Goal: Use online tool/utility: Utilize a website feature to perform a specific function

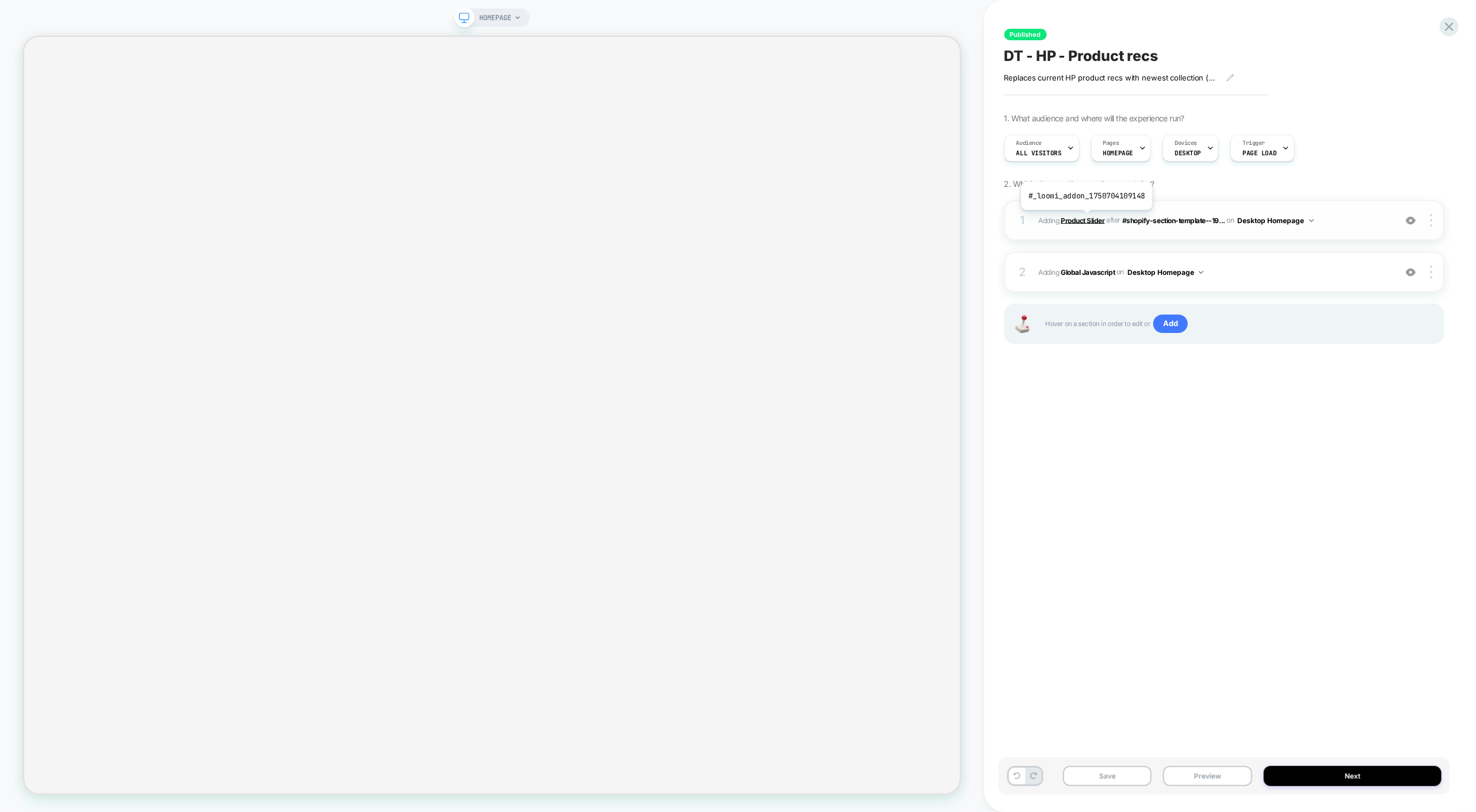
click at [1086, 219] on b "Product Slider" at bounding box center [1083, 220] width 43 height 9
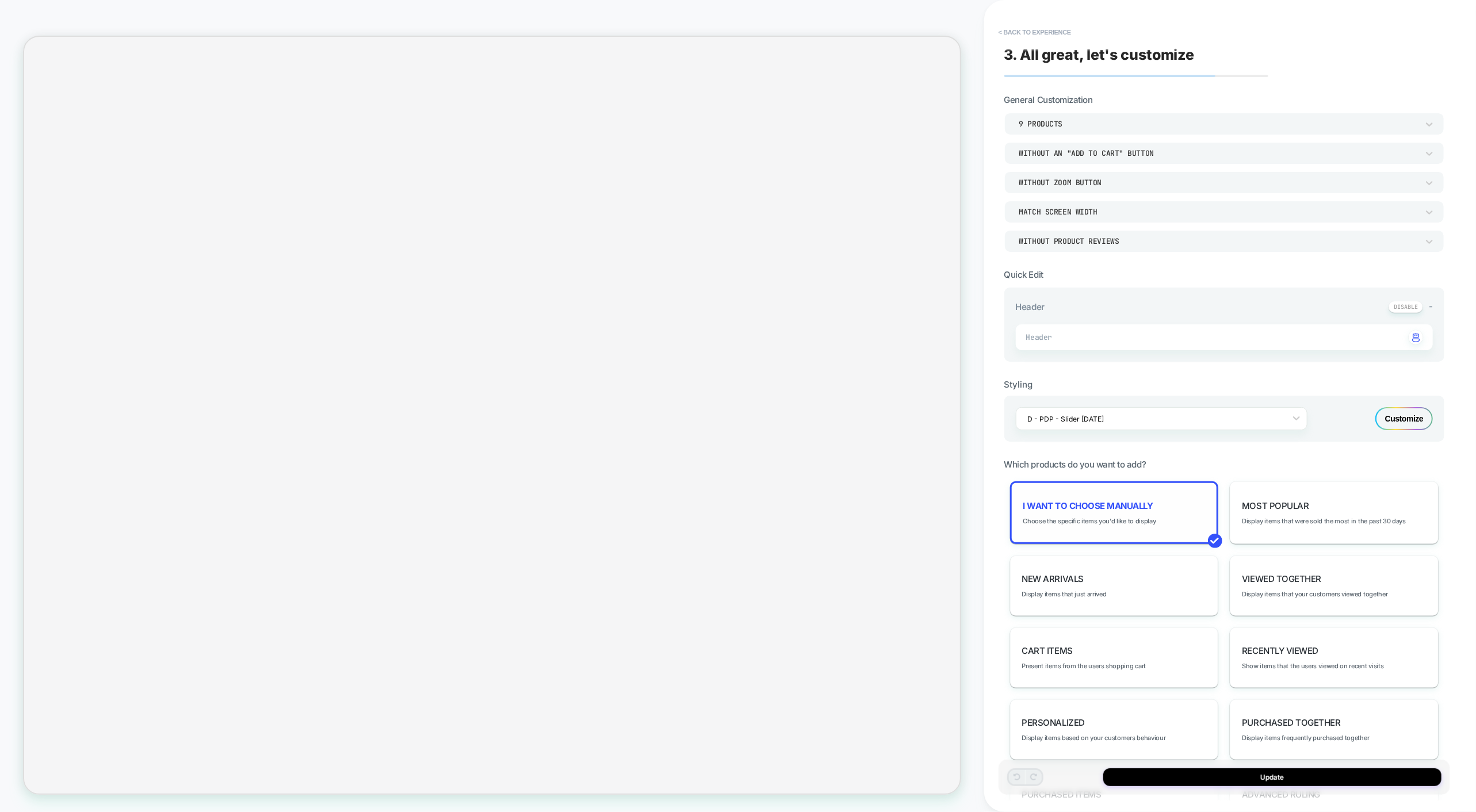
click at [1138, 502] on span "I want to choose manually" at bounding box center [1089, 505] width 130 height 11
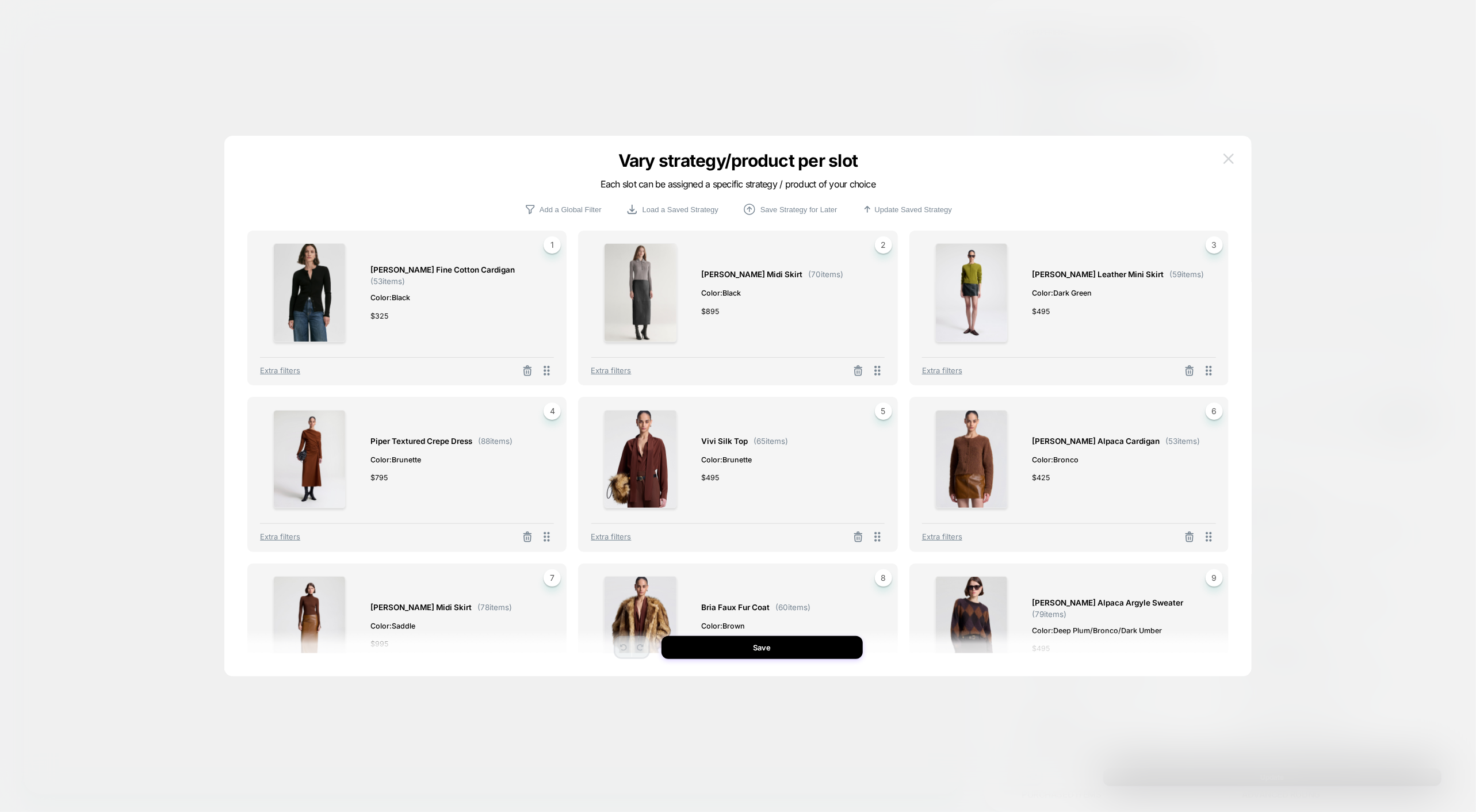
click at [1222, 156] on button at bounding box center [1229, 159] width 17 height 17
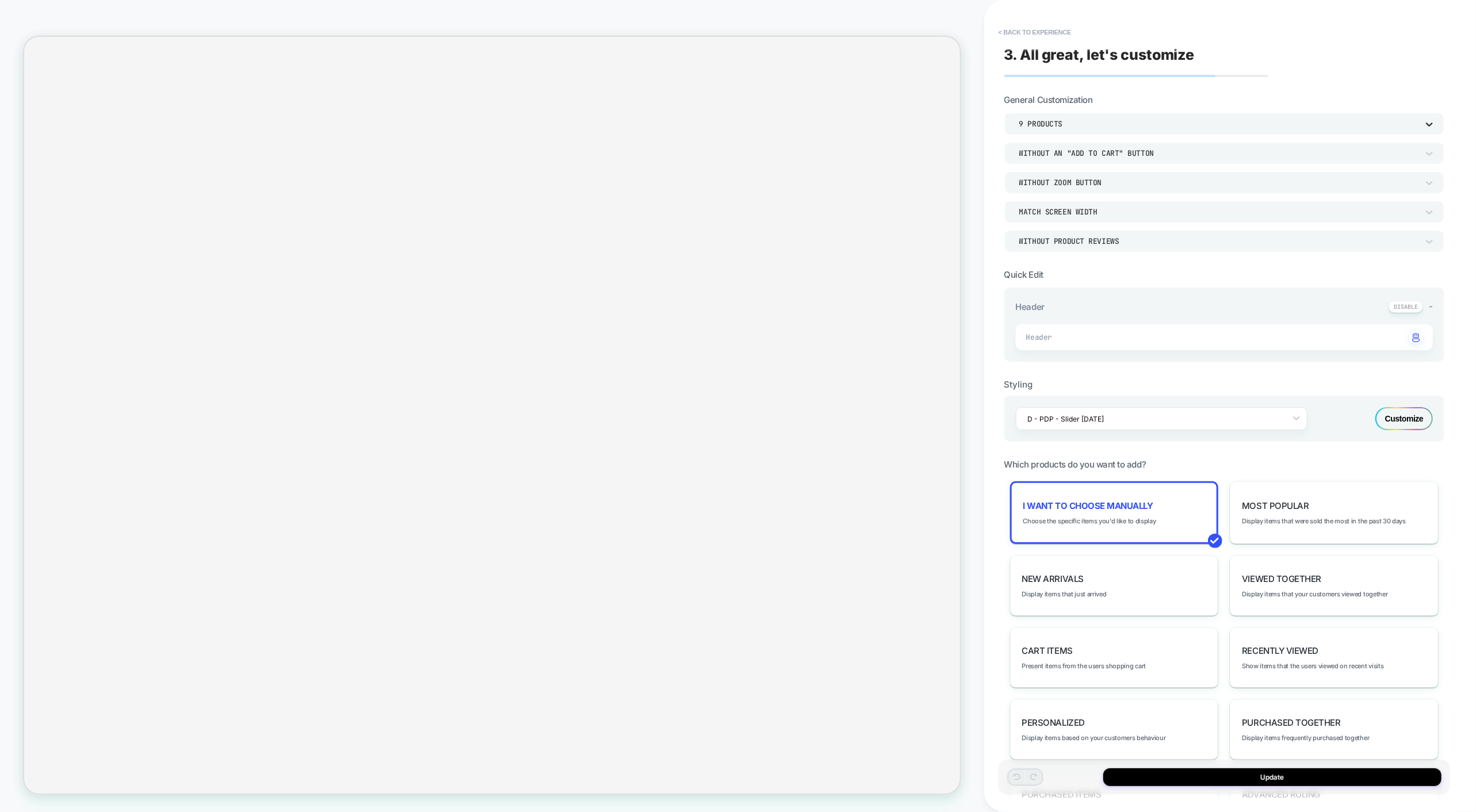
click at [1429, 124] on icon at bounding box center [1430, 124] width 7 height 4
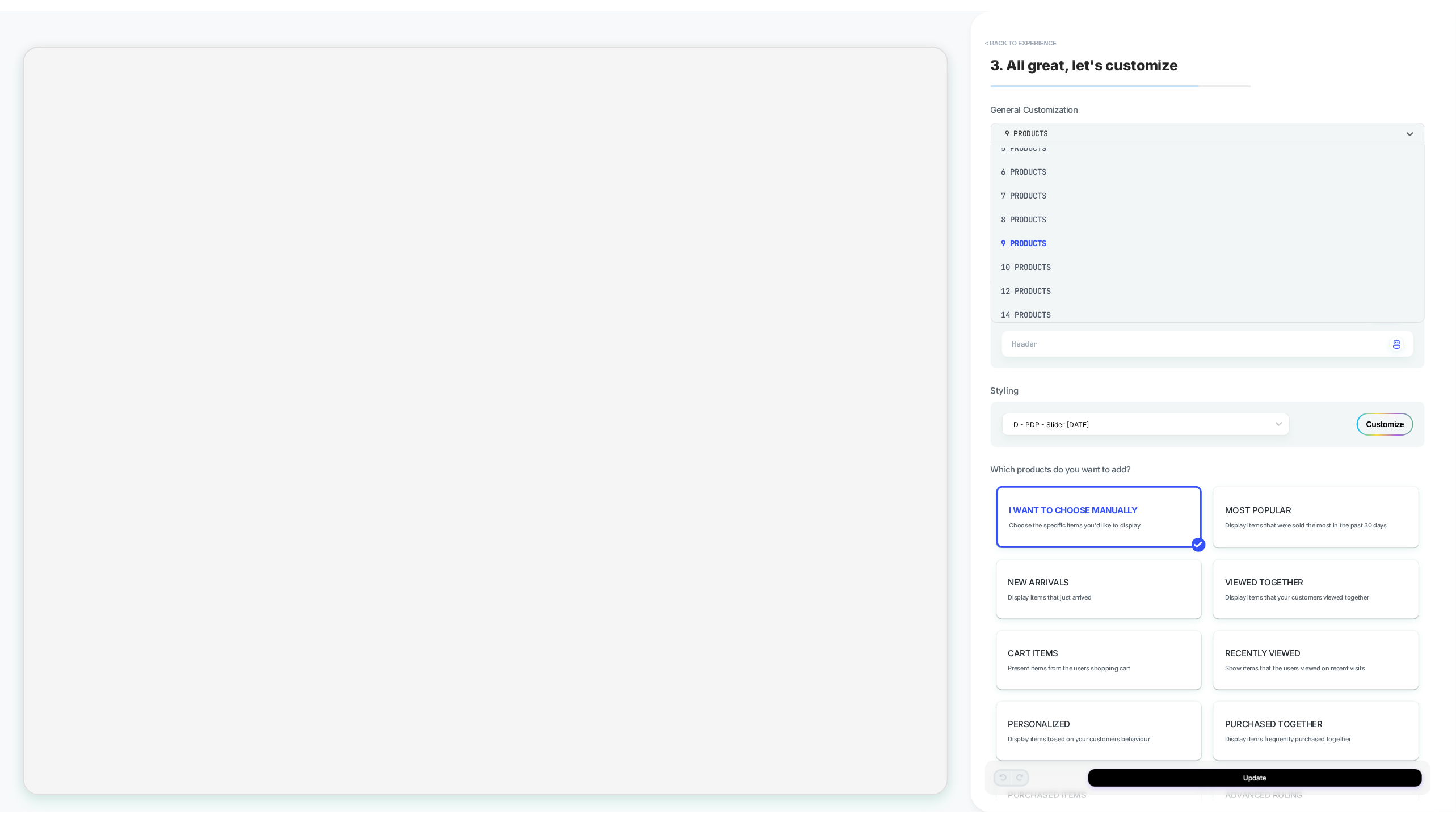
scroll to position [134, 0]
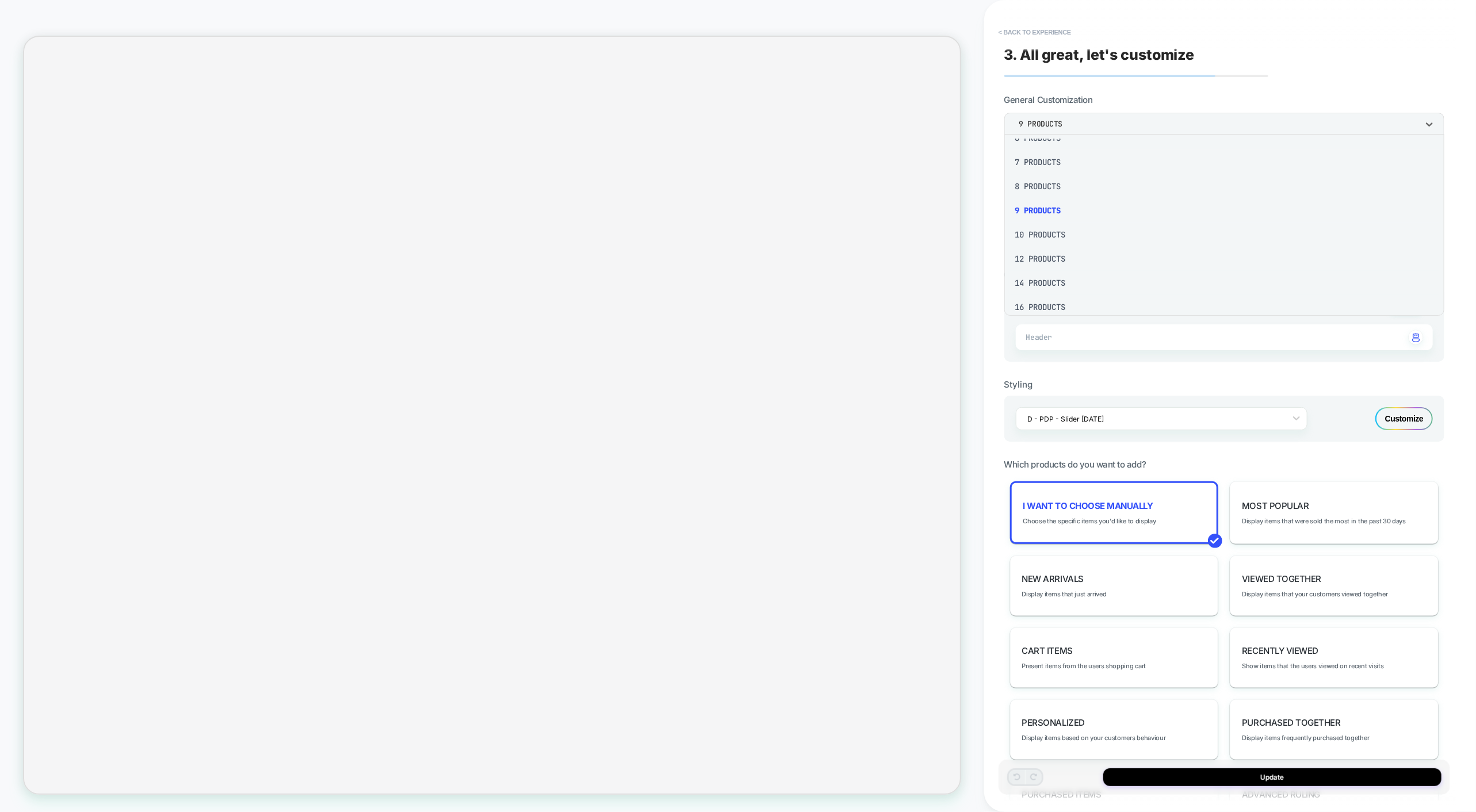
click at [1049, 261] on div "12 Products" at bounding box center [1224, 259] width 431 height 24
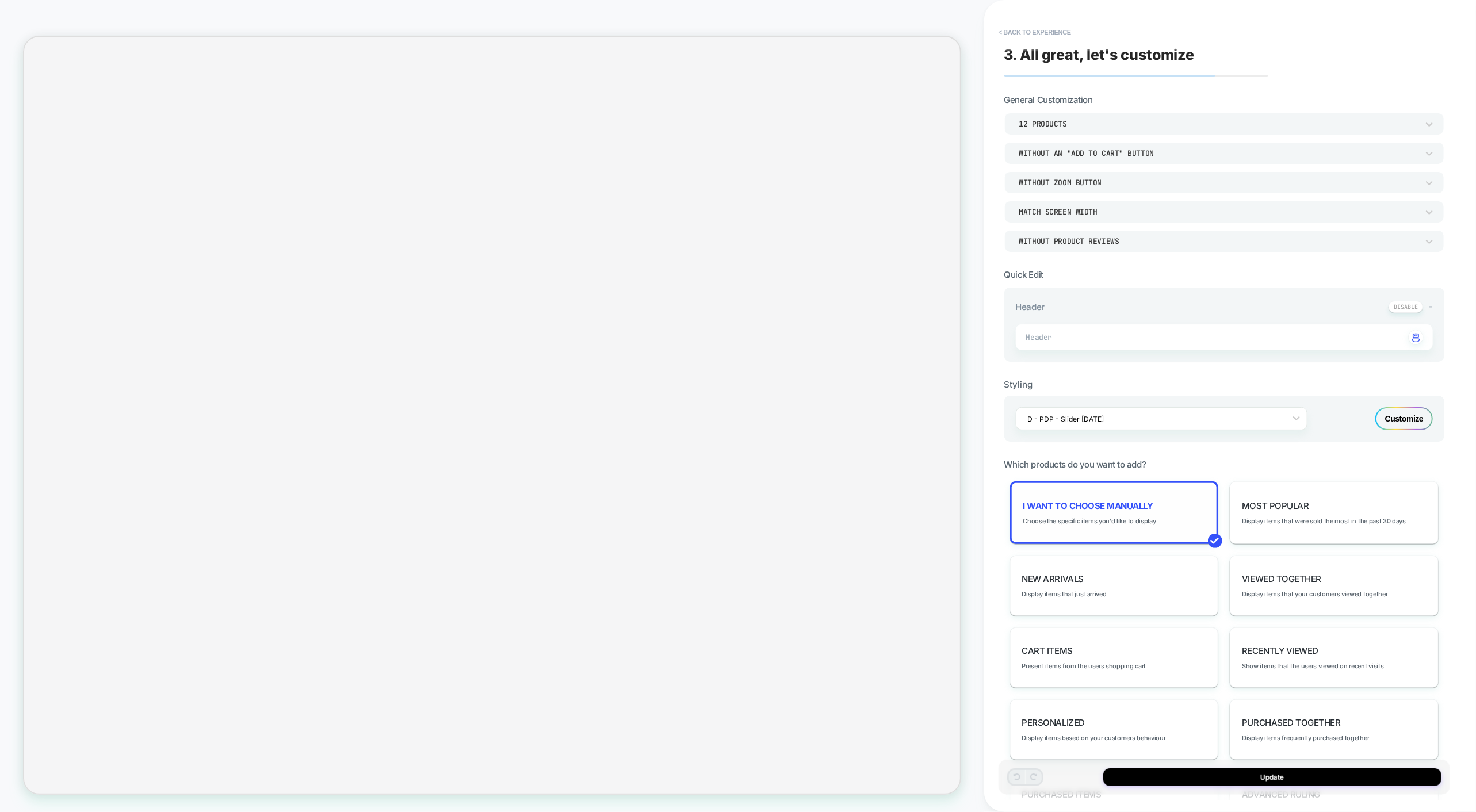
click at [1157, 508] on div "I want to choose manually Choose the specific items you'd like to display" at bounding box center [1115, 512] width 209 height 63
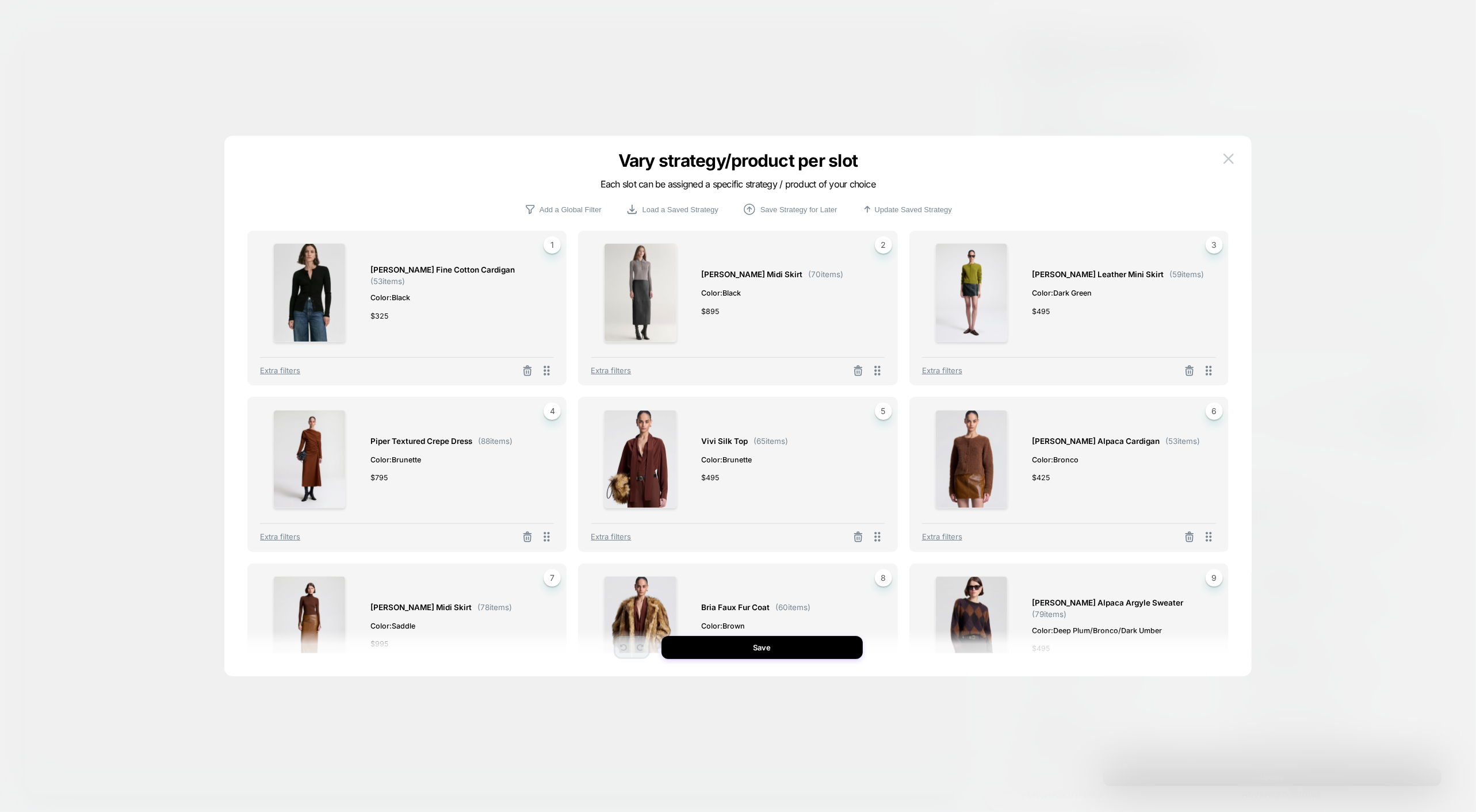
click at [1234, 584] on div "Fisher Fine Cotton Cardigan ( 53 items) Color: Black $ 325 1 Extra filters Mart…" at bounding box center [738, 411] width 993 height 529
click at [1046, 263] on div "Cowan Leather Mini Skirt ( 59 items) Color: Dark Green $ 495" at bounding box center [1118, 293] width 172 height 99
drag, startPoint x: 1468, startPoint y: 1, endPoint x: 956, endPoint y: 180, distance: 542.4
click at [956, 180] on div "Vary strategy/product per slot Each slot can be assigned a specific strategy / …" at bounding box center [738, 183] width 1028 height 38
click at [1176, 601] on span "Ezra Brushed Alpaca Argyle Sweater ( 79 items)" at bounding box center [1118, 607] width 172 height 22
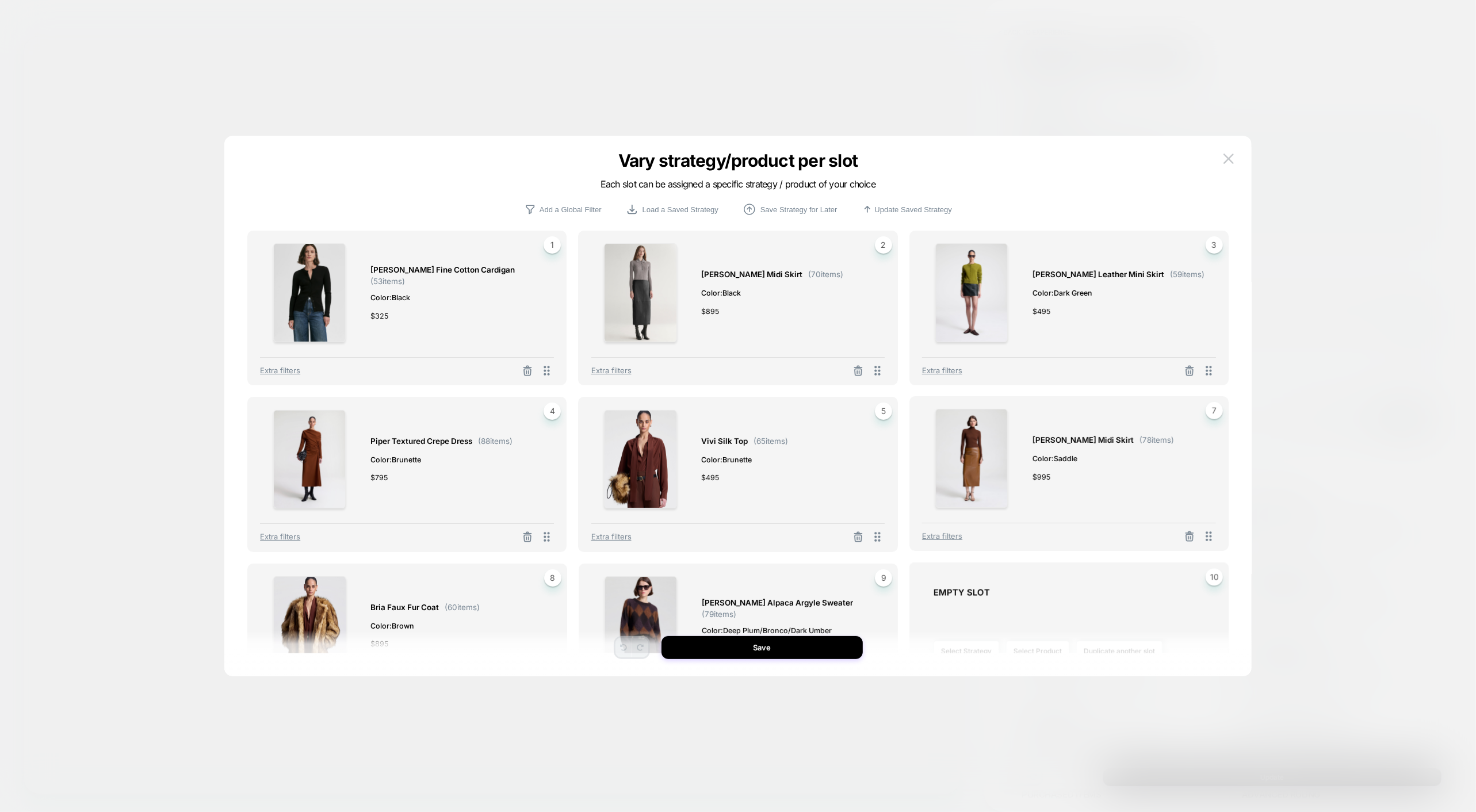
drag, startPoint x: 1207, startPoint y: 540, endPoint x: 1221, endPoint y: 829, distance: 289.3
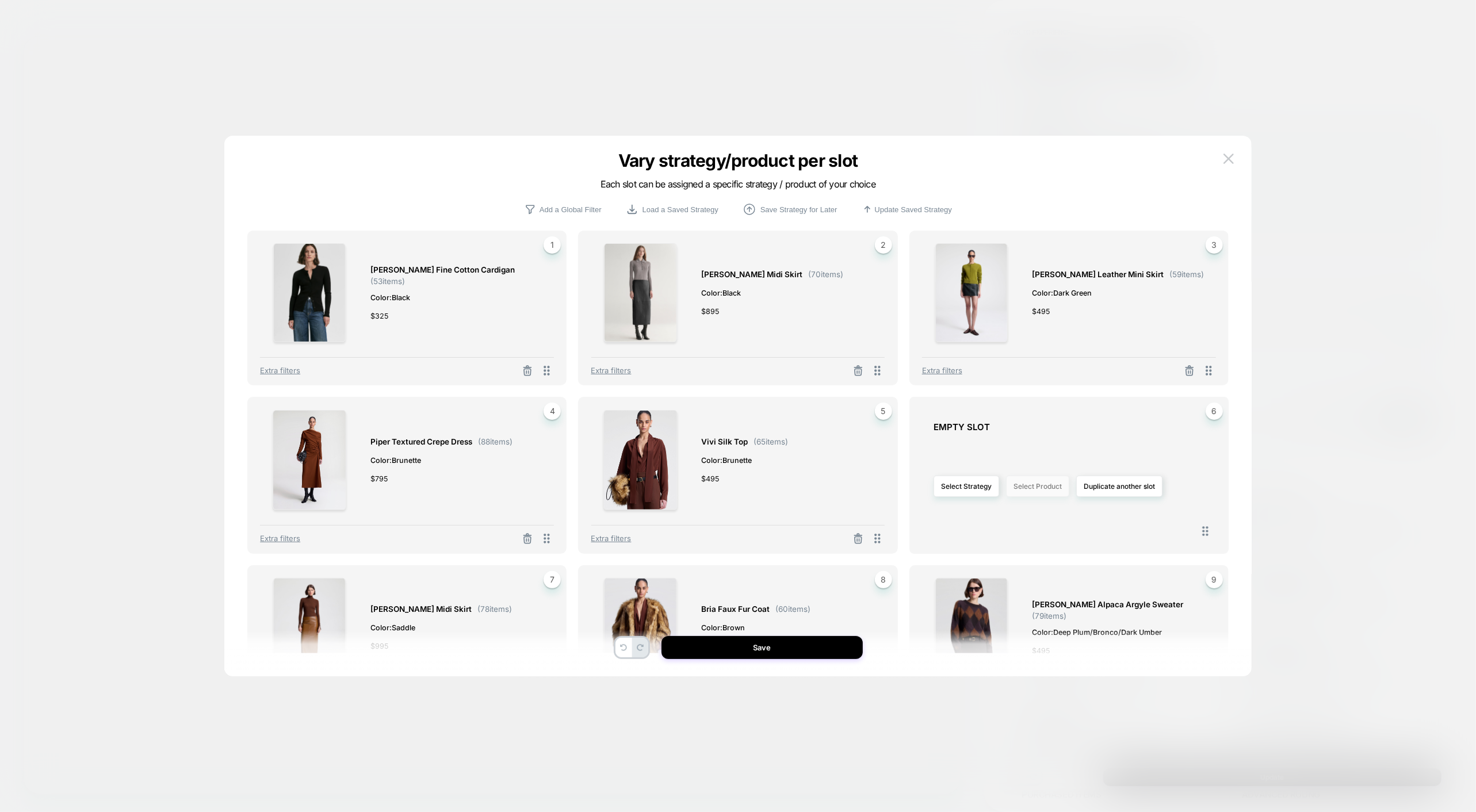
click at [1026, 491] on button "Select Product" at bounding box center [1038, 485] width 64 height 21
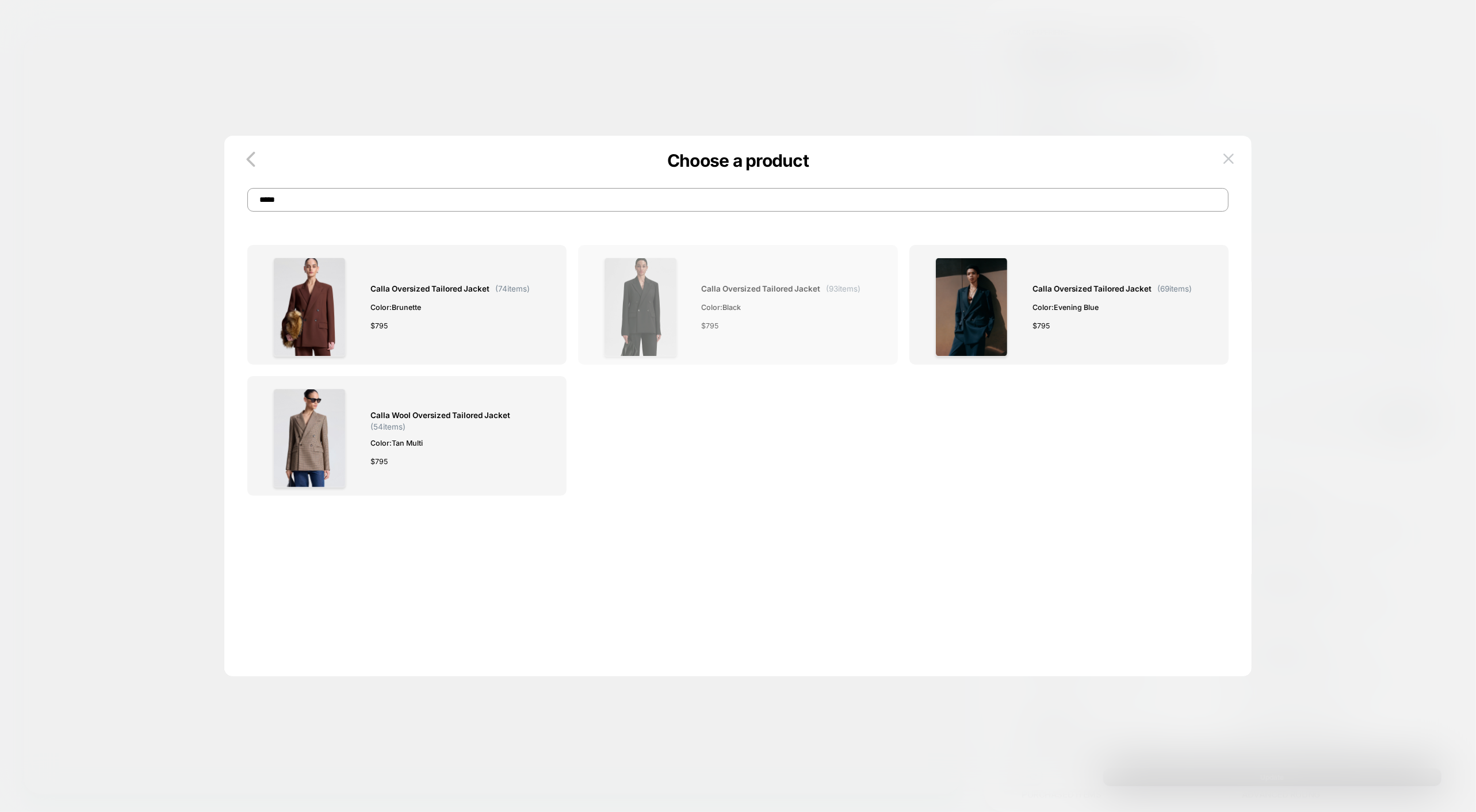
type input "*****"
click at [827, 299] on div "Calla Oversized Tailored Jacket ( 93 items) Color: Black $ 795" at bounding box center [781, 307] width 160 height 99
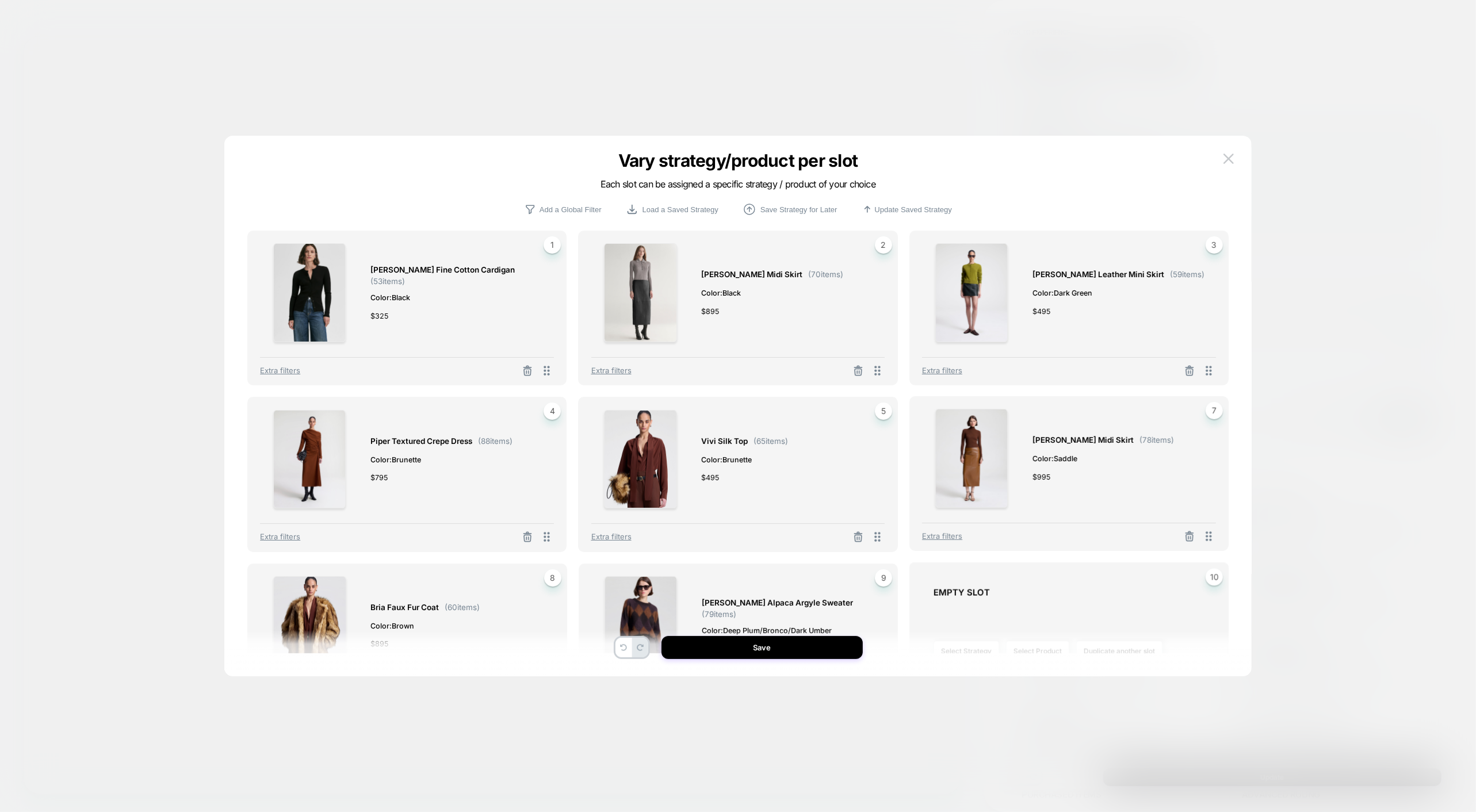
drag, startPoint x: 1211, startPoint y: 538, endPoint x: 1221, endPoint y: 824, distance: 286.2
click at [1221, 811] on html "HOMEPAGE < Back to experience 3. All great, let's customize General Customizati…" at bounding box center [738, 406] width 1476 height 812
drag, startPoint x: 1211, startPoint y: 533, endPoint x: 1224, endPoint y: 821, distance: 288.3
click at [1224, 811] on html "HOMEPAGE < Back to experience 3. All great, let's customize General Customizati…" at bounding box center [738, 406] width 1476 height 812
drag, startPoint x: 1207, startPoint y: 542, endPoint x: 1226, endPoint y: 862, distance: 320.6
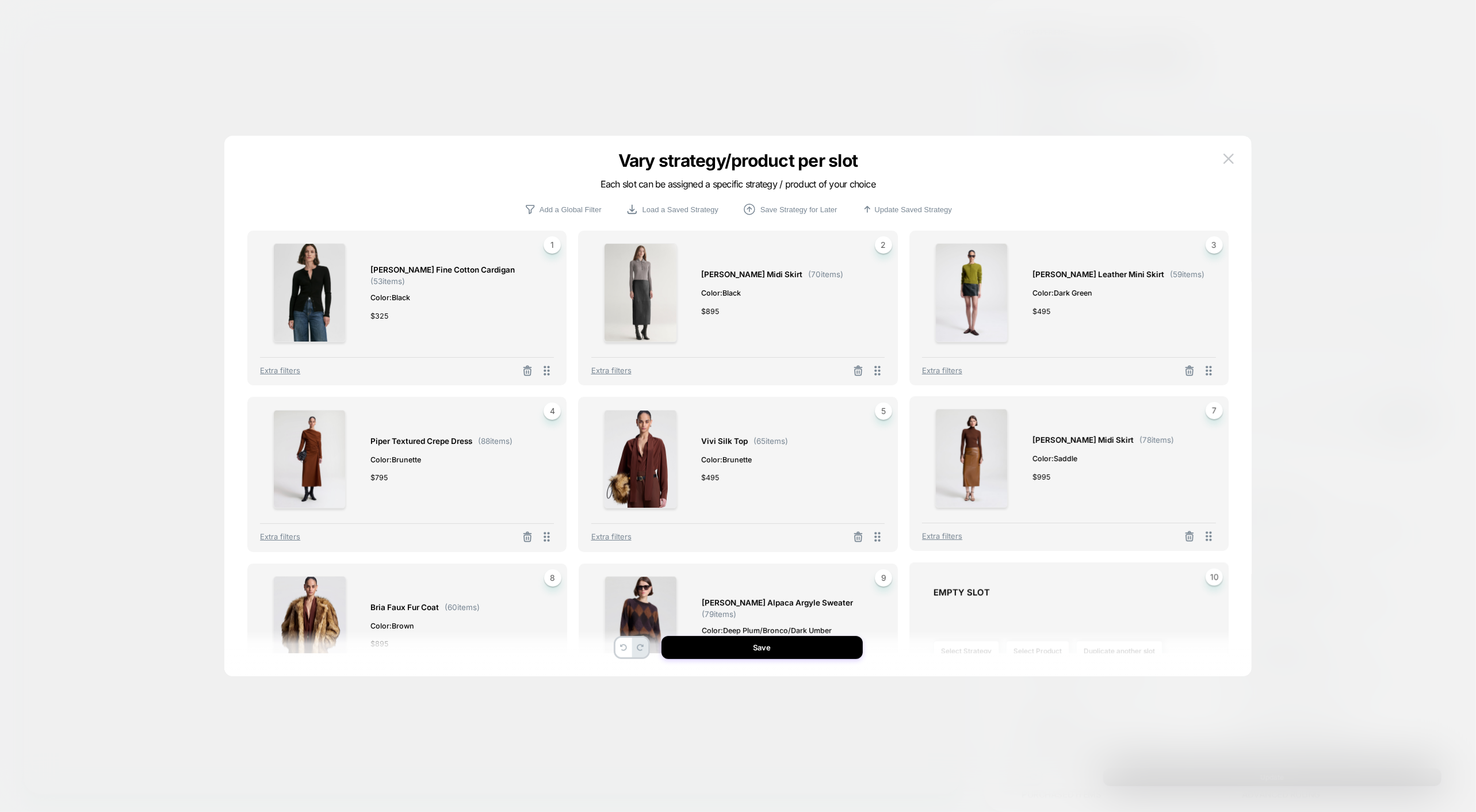
click at [1226, 811] on html "HOMEPAGE < Back to experience 3. All great, let's customize General Customizati…" at bounding box center [738, 406] width 1476 height 812
drag, startPoint x: 1213, startPoint y: 537, endPoint x: 1207, endPoint y: 808, distance: 271.1
click at [1207, 808] on div "Vary strategy/product per slot Each slot can be assigned a specific strategy / …" at bounding box center [1224, 697] width 440 height 430
drag, startPoint x: 1210, startPoint y: 540, endPoint x: 1256, endPoint y: 833, distance: 296.6
click at [1256, 811] on html "HOMEPAGE < Back to experience 3. All great, let's customize General Customizati…" at bounding box center [738, 406] width 1476 height 812
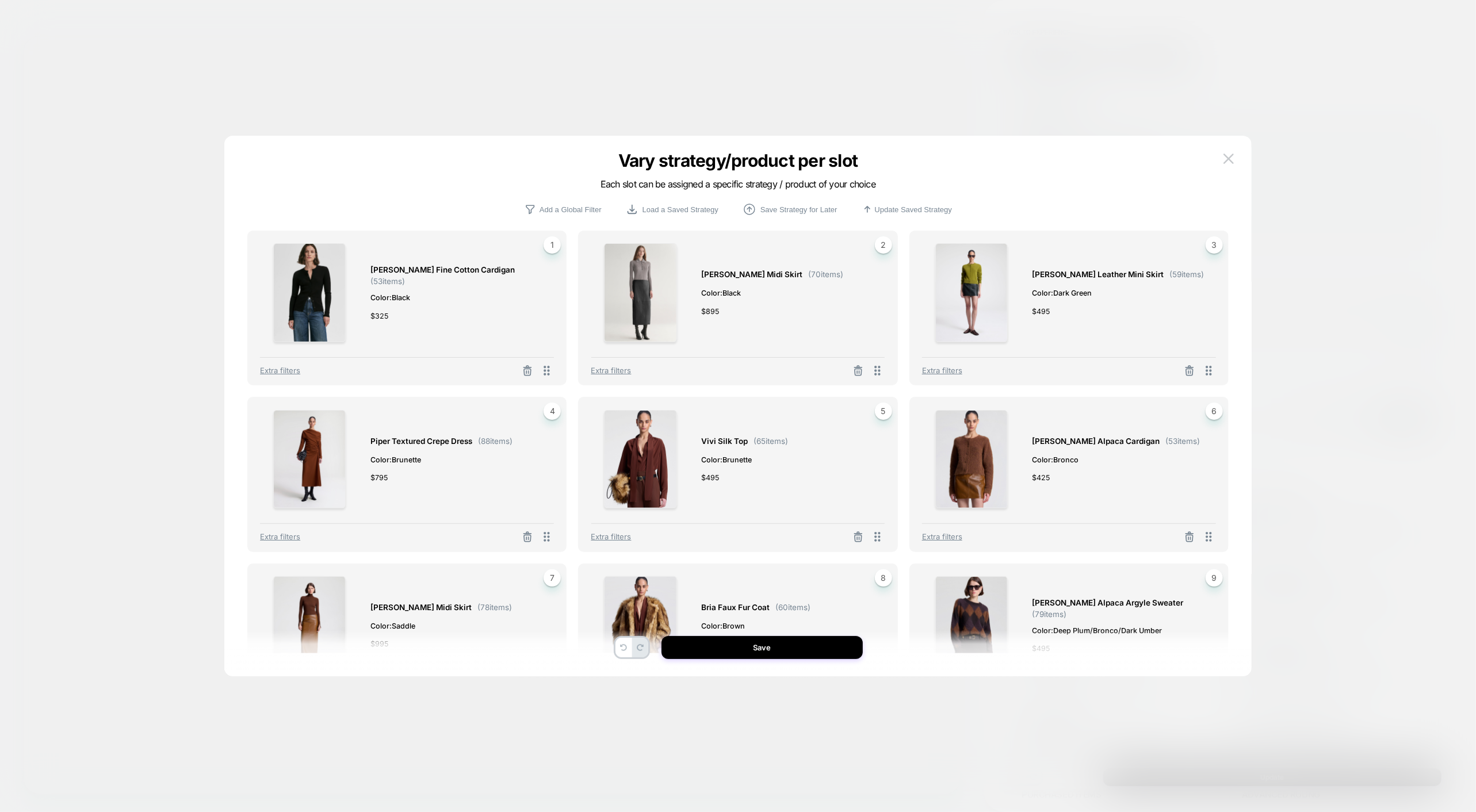
drag, startPoint x: 1028, startPoint y: 178, endPoint x: 1031, endPoint y: 194, distance: 16.3
click at [1031, 194] on div "Vary strategy/product per slot Each slot can be assigned a specific strategy / …" at bounding box center [738, 183] width 1028 height 38
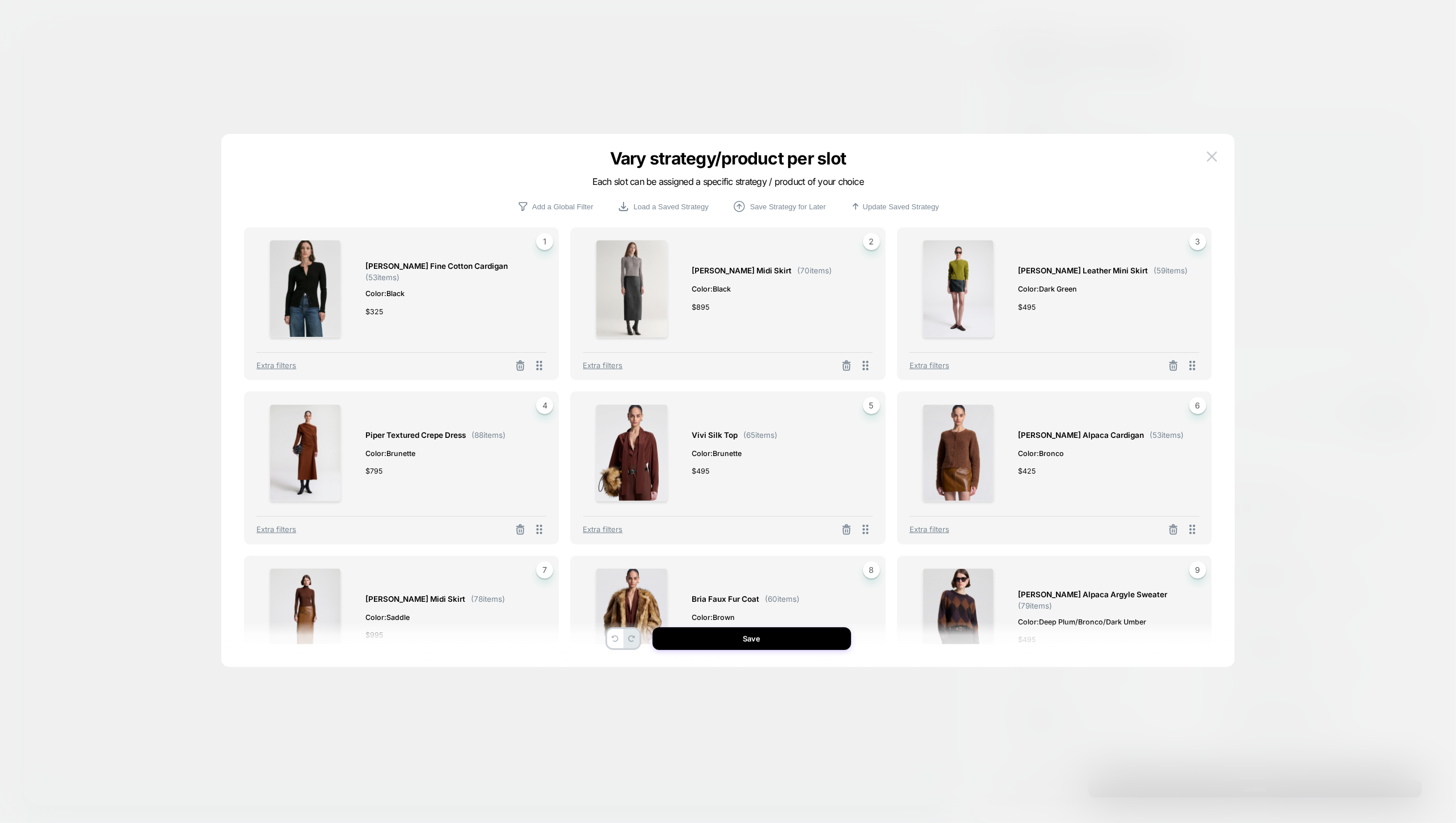
drag, startPoint x: 1229, startPoint y: 664, endPoint x: 1225, endPoint y: 652, distance: 12.6
click at [1225, 652] on div "Vary strategy/product per slot Each slot can be assigned a specific strategy / …" at bounding box center [728, 405] width 1014 height 521
click at [1217, 618] on div "Fisher Fine Cotton Cardigan ( 53 items) Color: Black $ 325 1 Extra filters Mart…" at bounding box center [728, 405] width 979 height 521
click at [1177, 595] on span "Ezra Brushed Alpaca Argyle Sweater ( 79 items)" at bounding box center [1103, 599] width 170 height 22
drag, startPoint x: 748, startPoint y: 516, endPoint x: 1134, endPoint y: 215, distance: 489.5
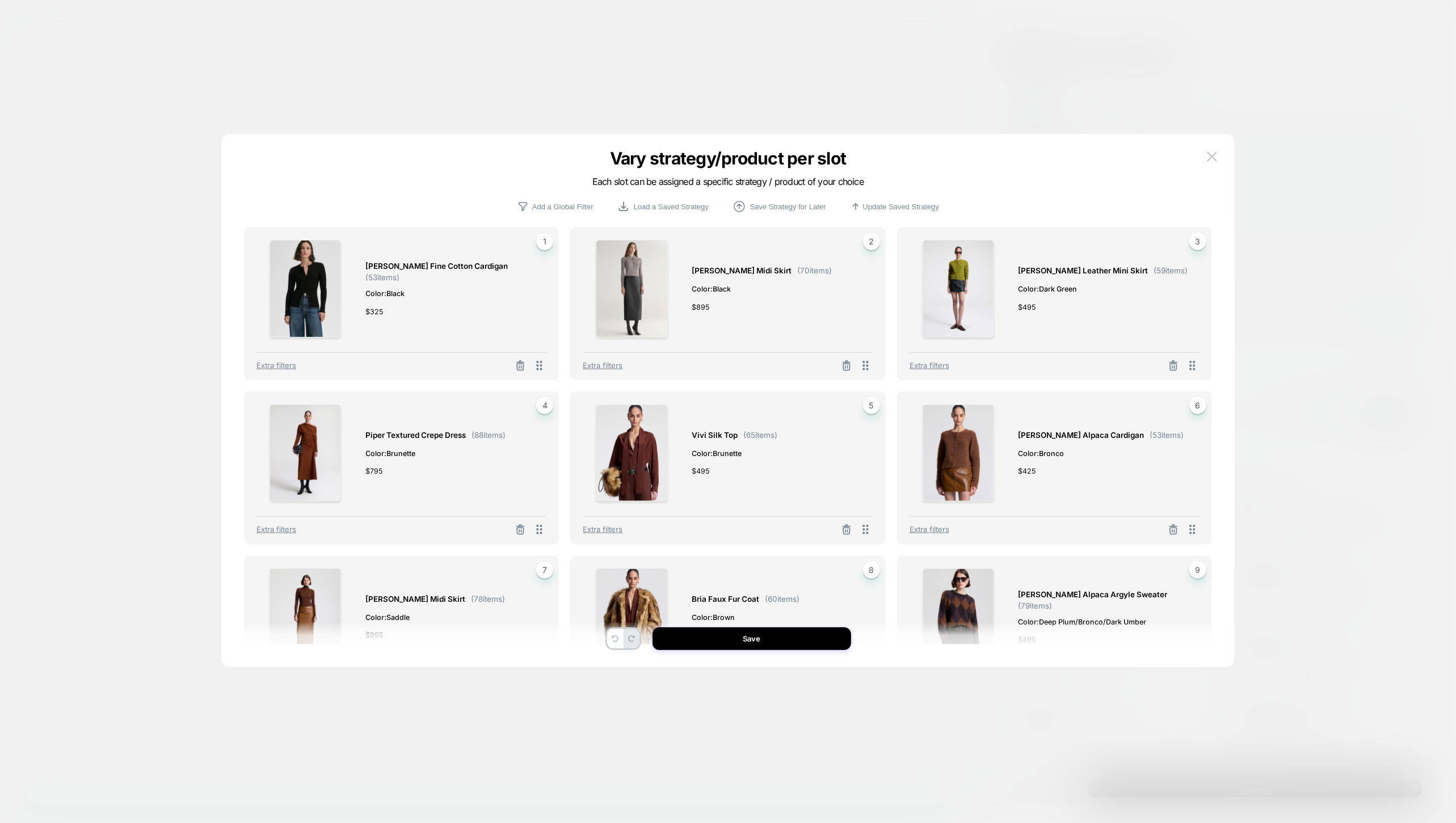
click at [1134, 215] on div "Fisher Fine Cotton Cardigan ( 53 items) Color: Black $ 325 1 Extra filters Mart…" at bounding box center [727, 418] width 968 height 476
drag, startPoint x: 1454, startPoint y: 18, endPoint x: 1037, endPoint y: 134, distance: 432.8
click at [1037, 134] on div "Vary strategy/product per slot Each slot can be assigned a specific strategy / …" at bounding box center [728, 400] width 1014 height 533
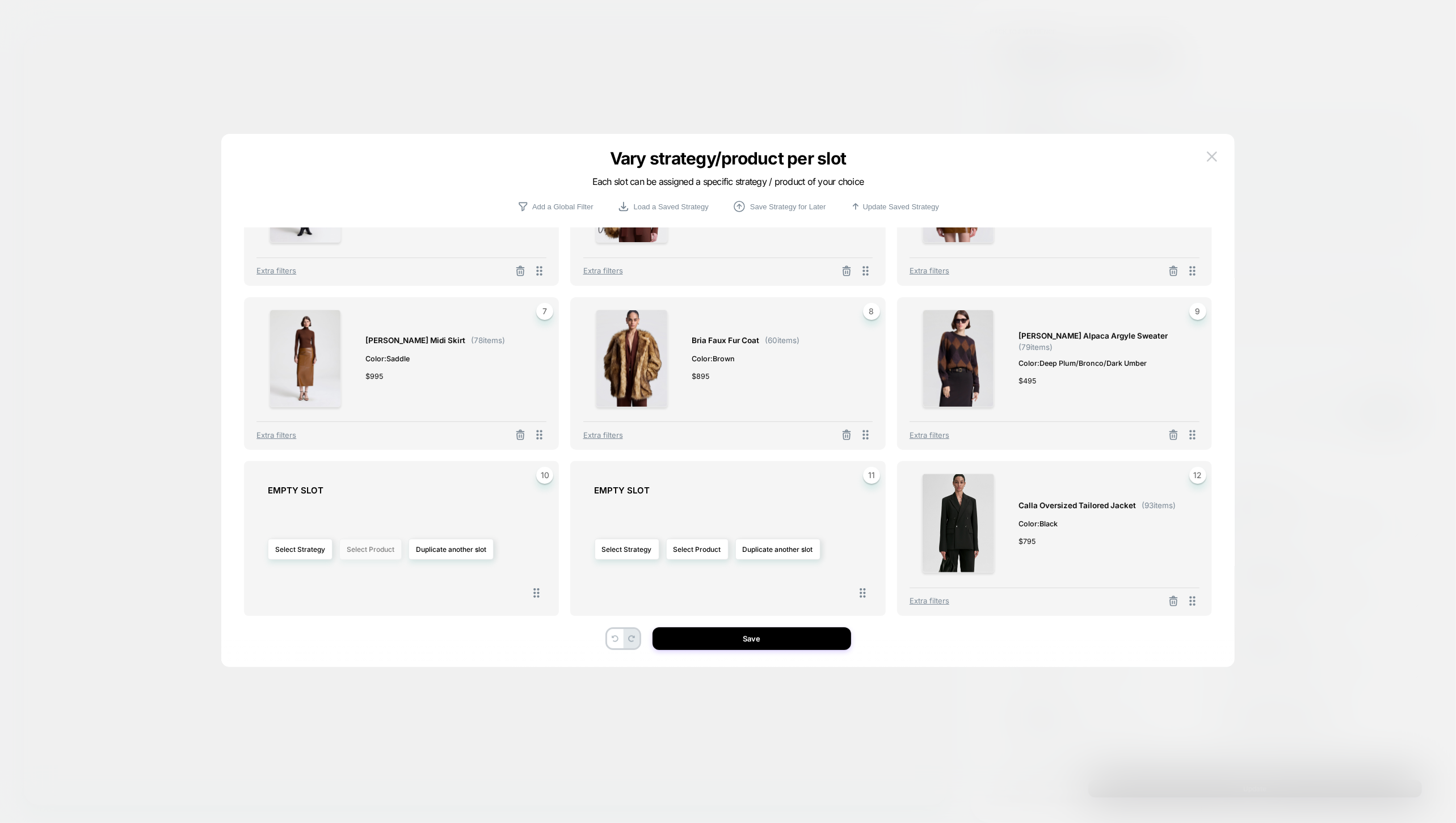
click at [359, 547] on button "Select Product" at bounding box center [370, 549] width 63 height 21
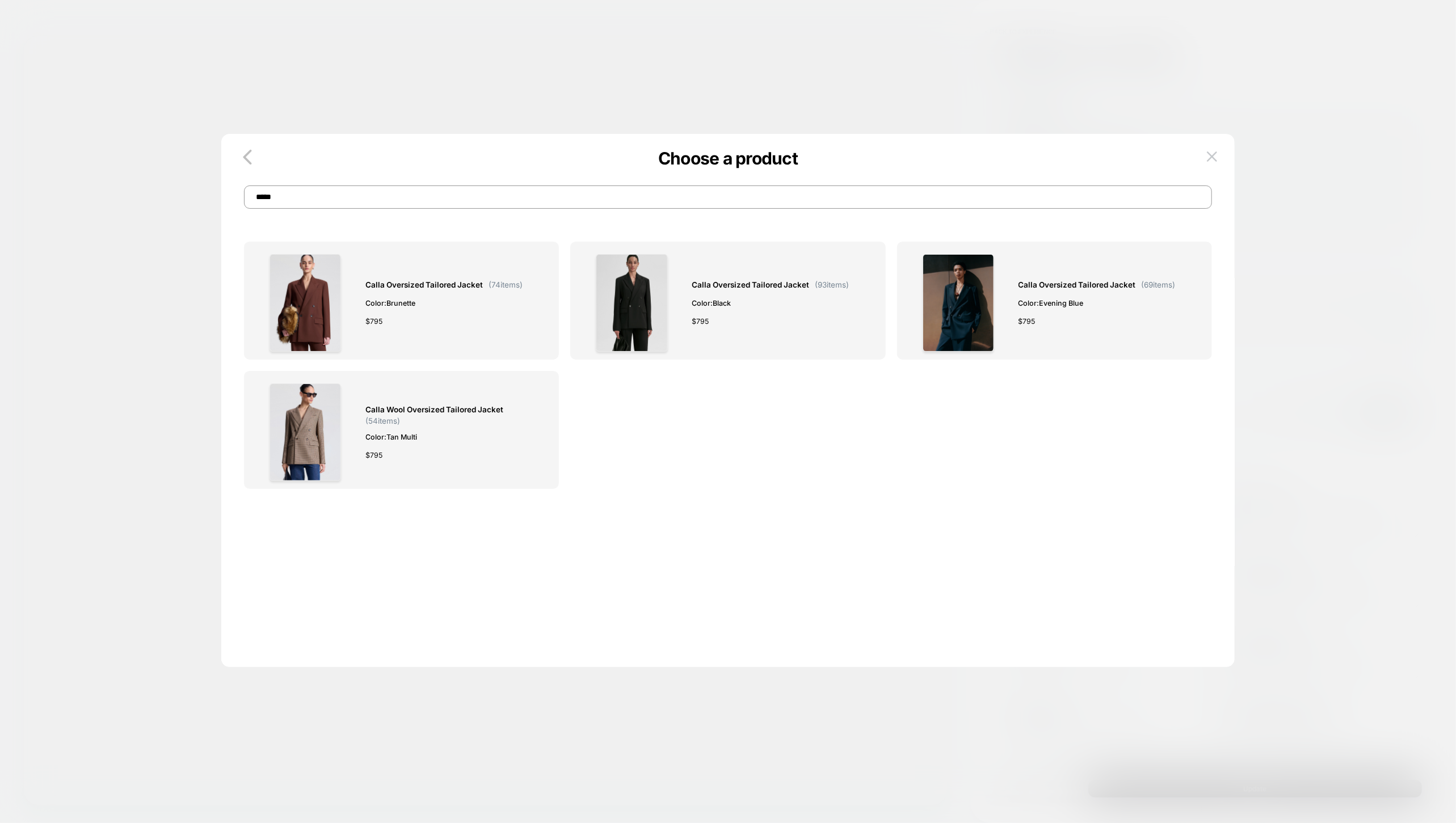
scroll to position [0, 0]
type input "*"
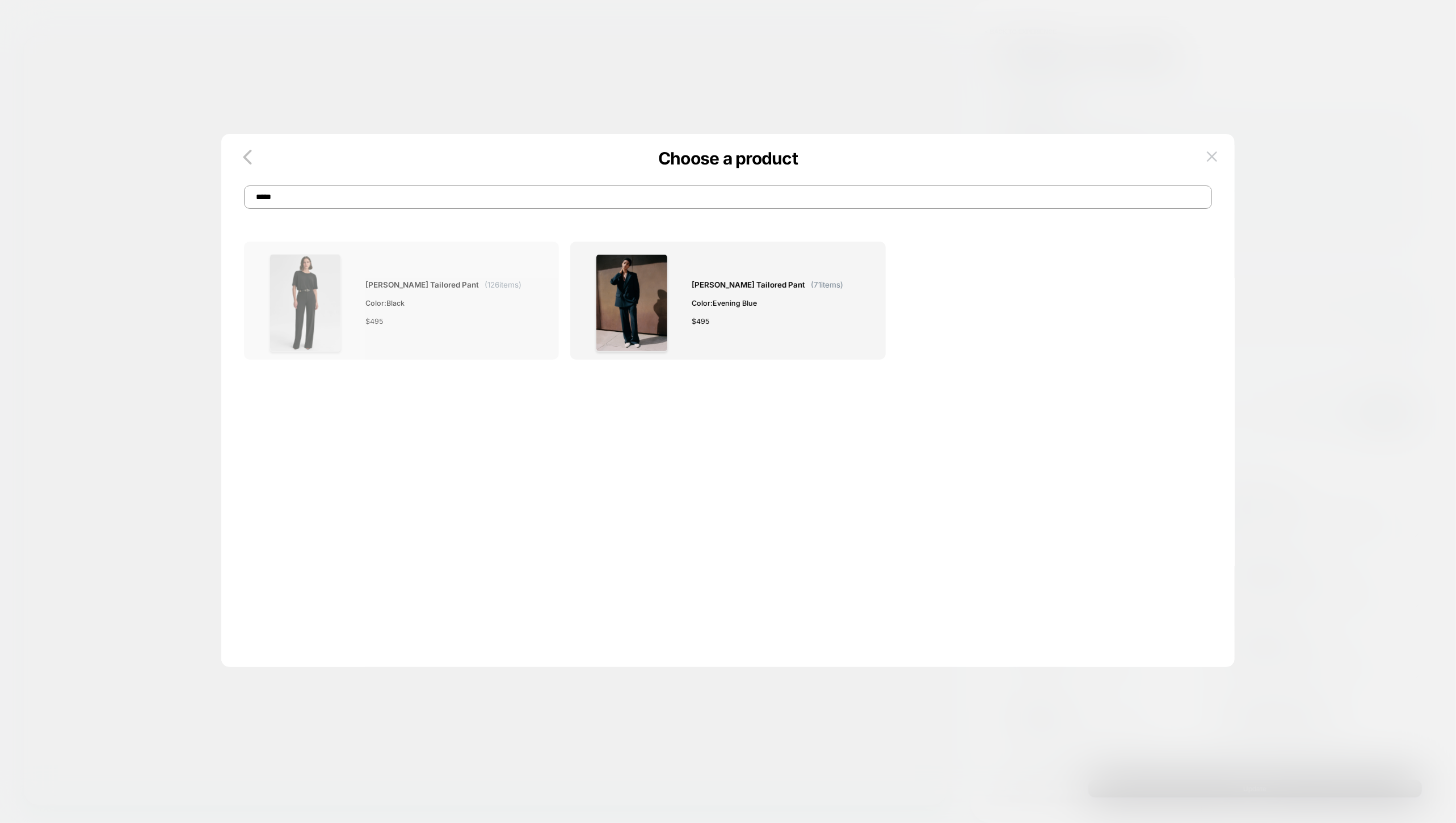
type input "*****"
click at [477, 323] on div "$ 495" at bounding box center [443, 321] width 156 height 12
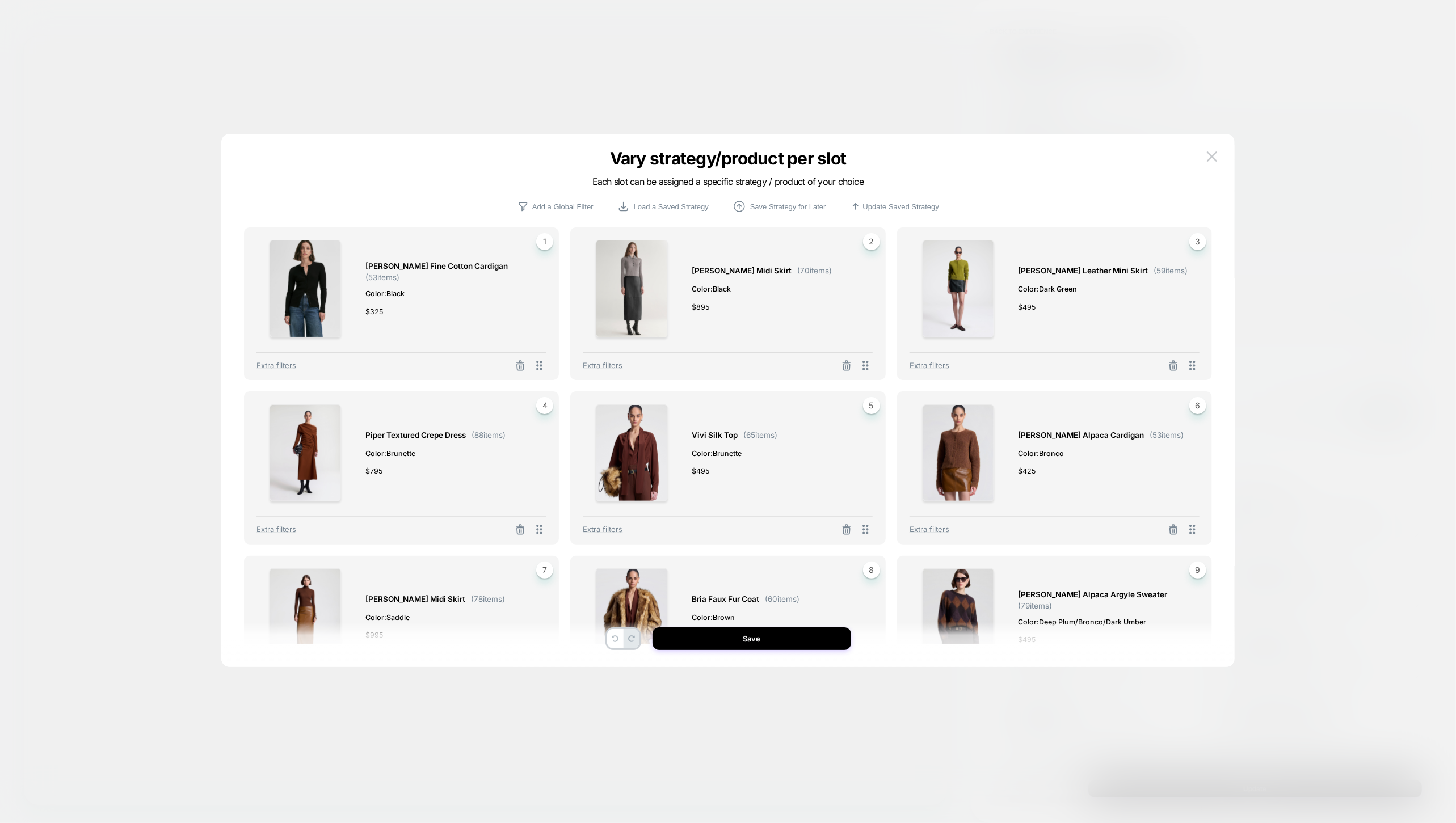
scroll to position [262, 0]
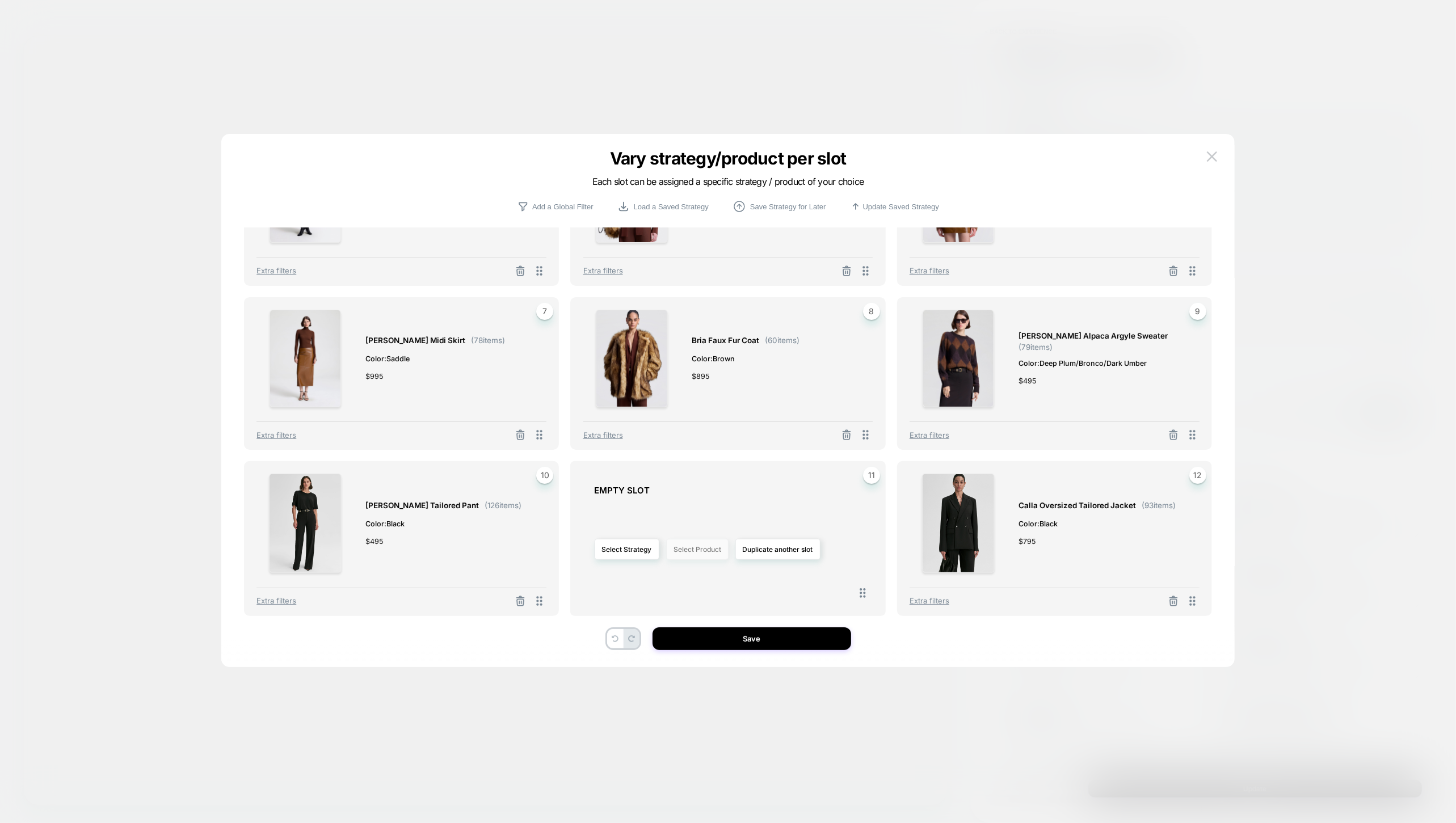
click at [719, 546] on button "Select Product" at bounding box center [697, 549] width 63 height 21
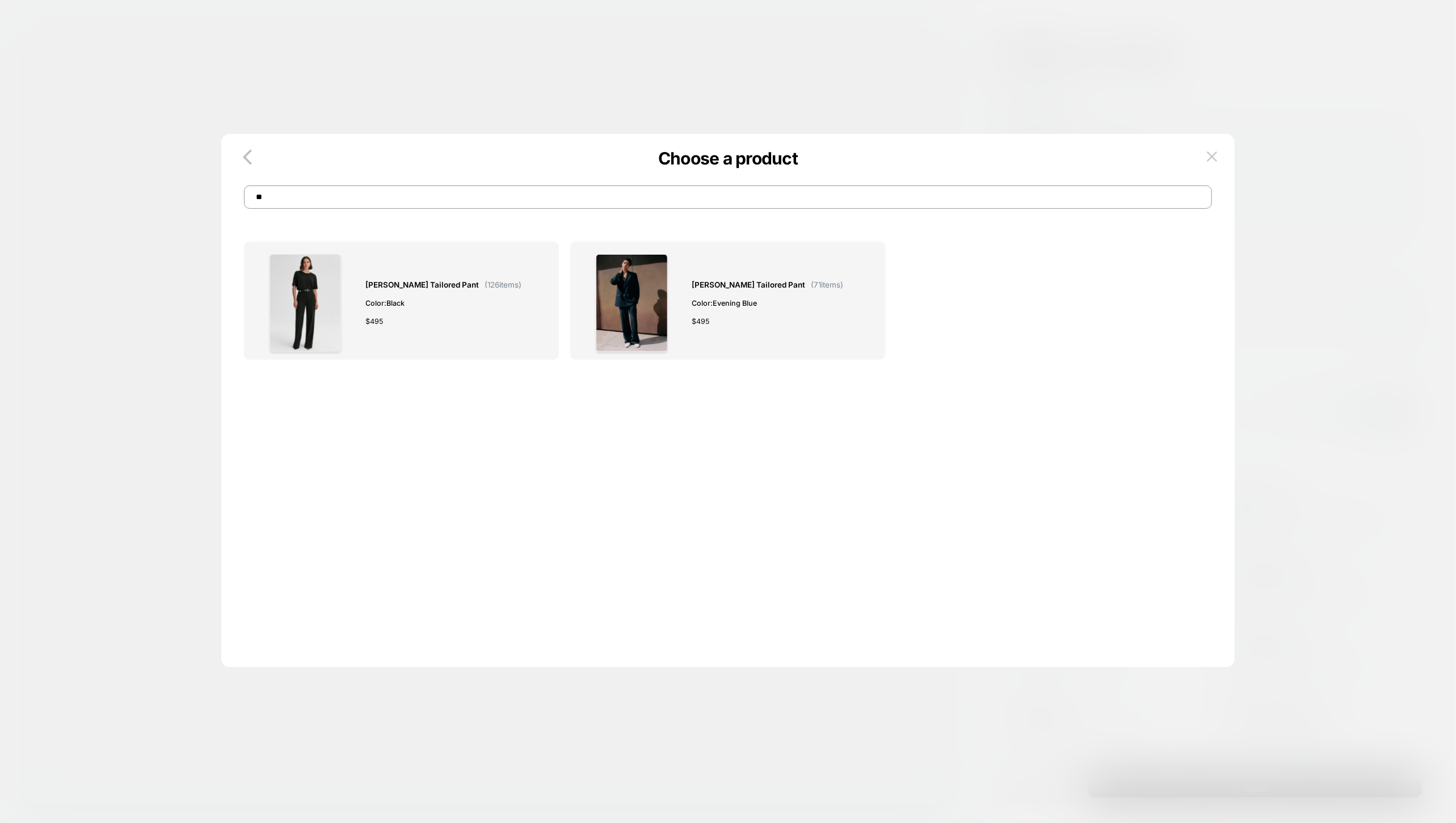
type input "*"
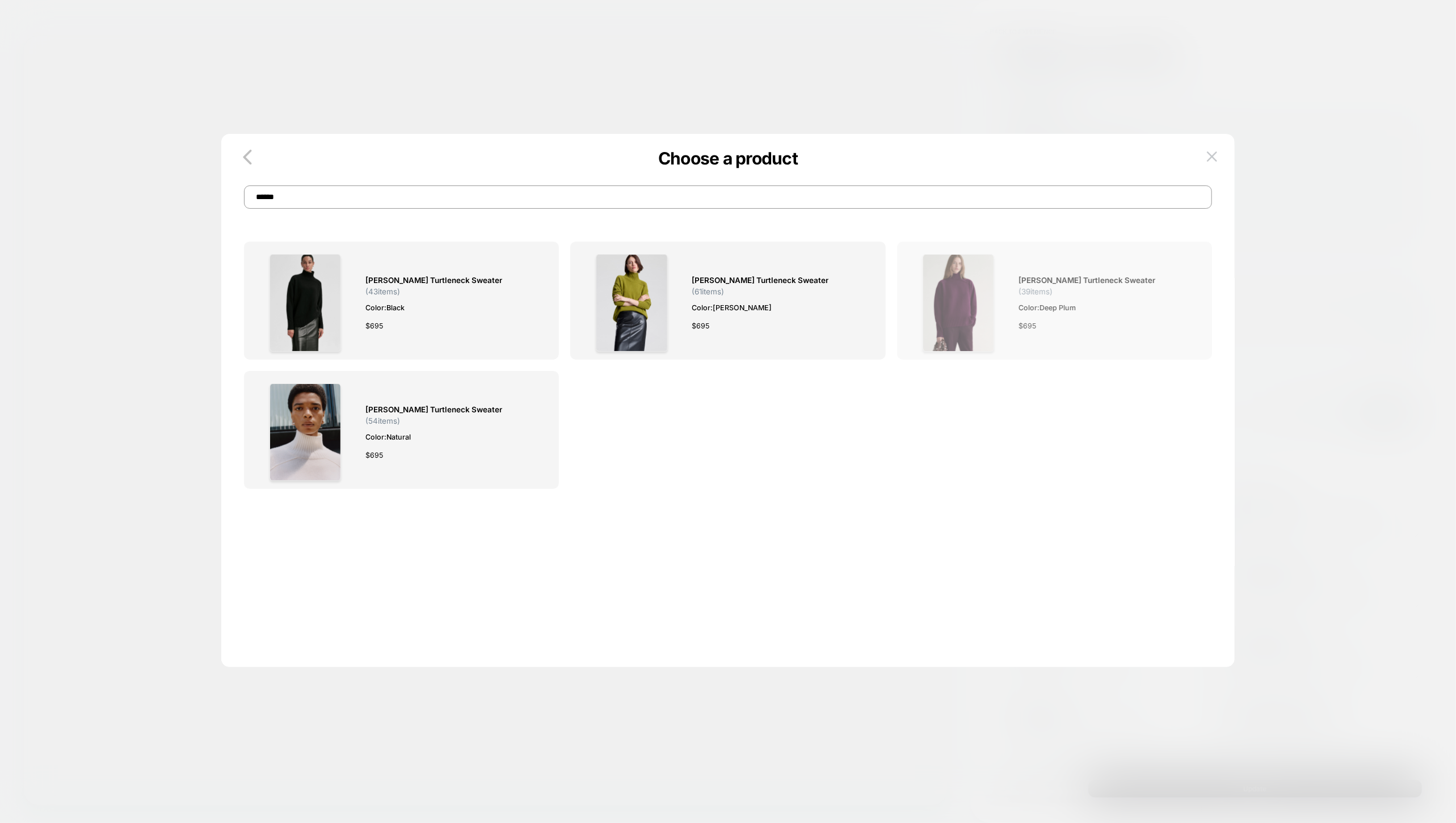
type input "******"
click at [948, 328] on img at bounding box center [959, 303] width 72 height 98
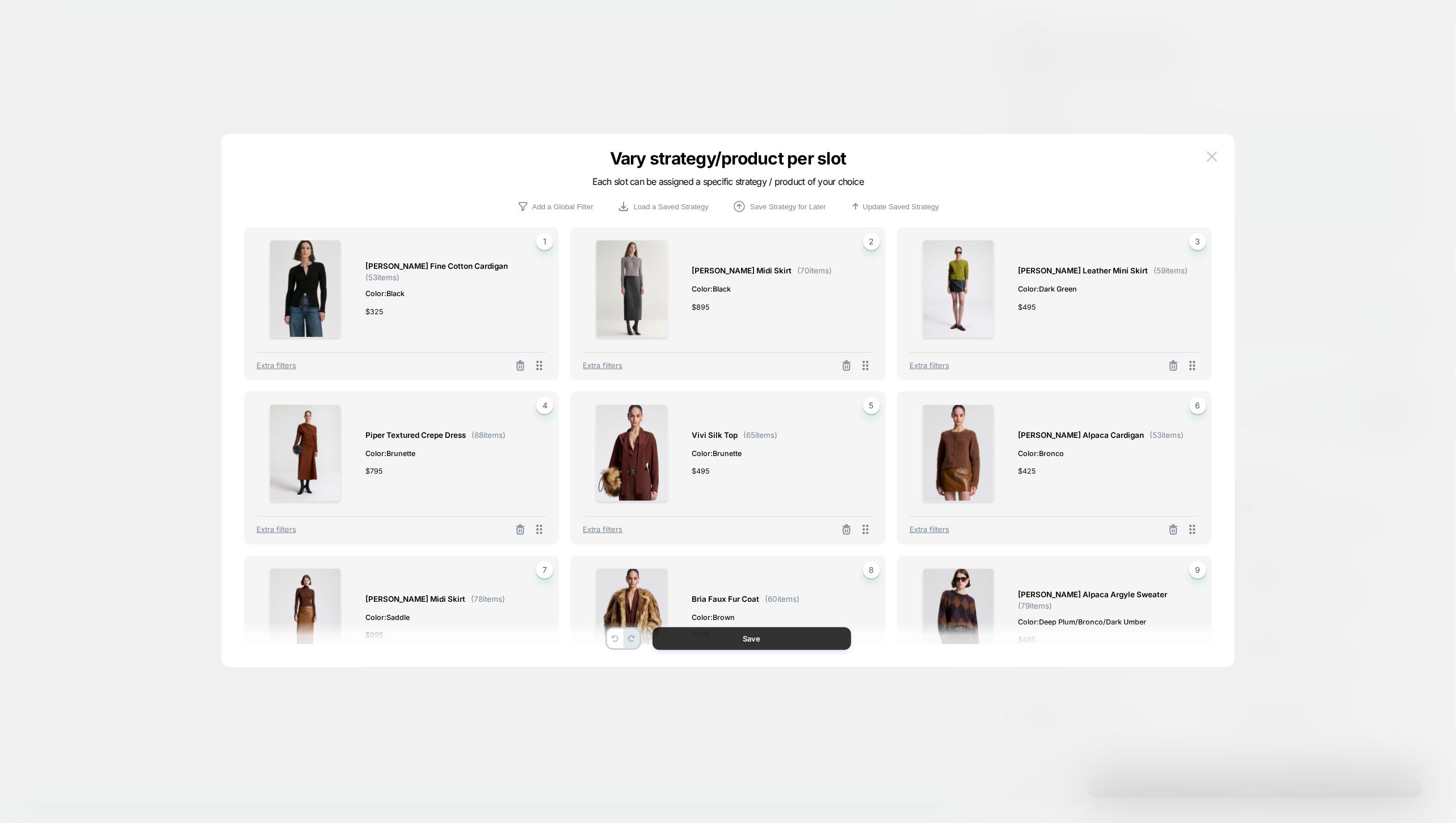
click at [709, 643] on button "Save" at bounding box center [752, 639] width 199 height 23
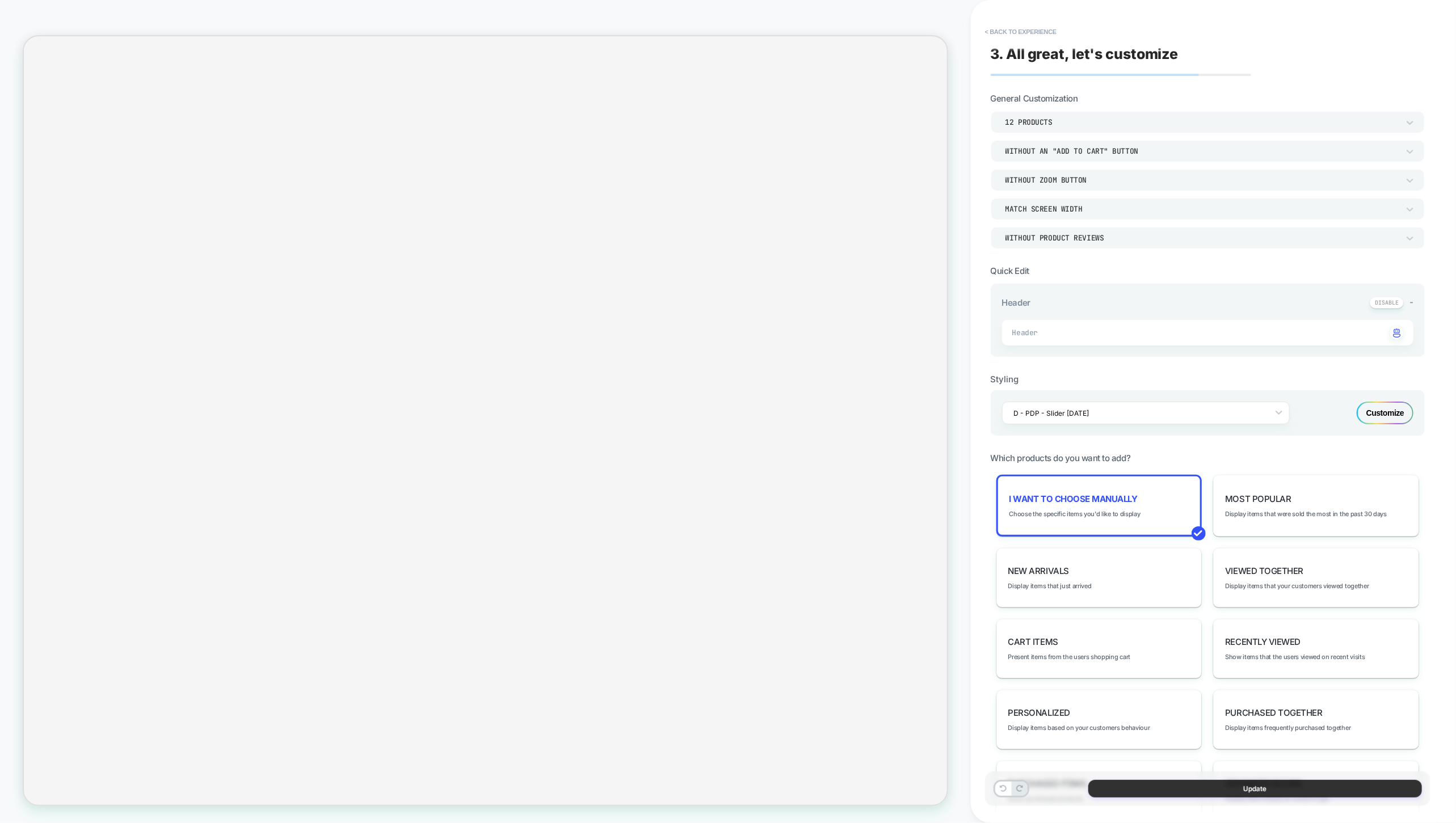
click at [1226, 786] on button "Update" at bounding box center [1255, 788] width 334 height 18
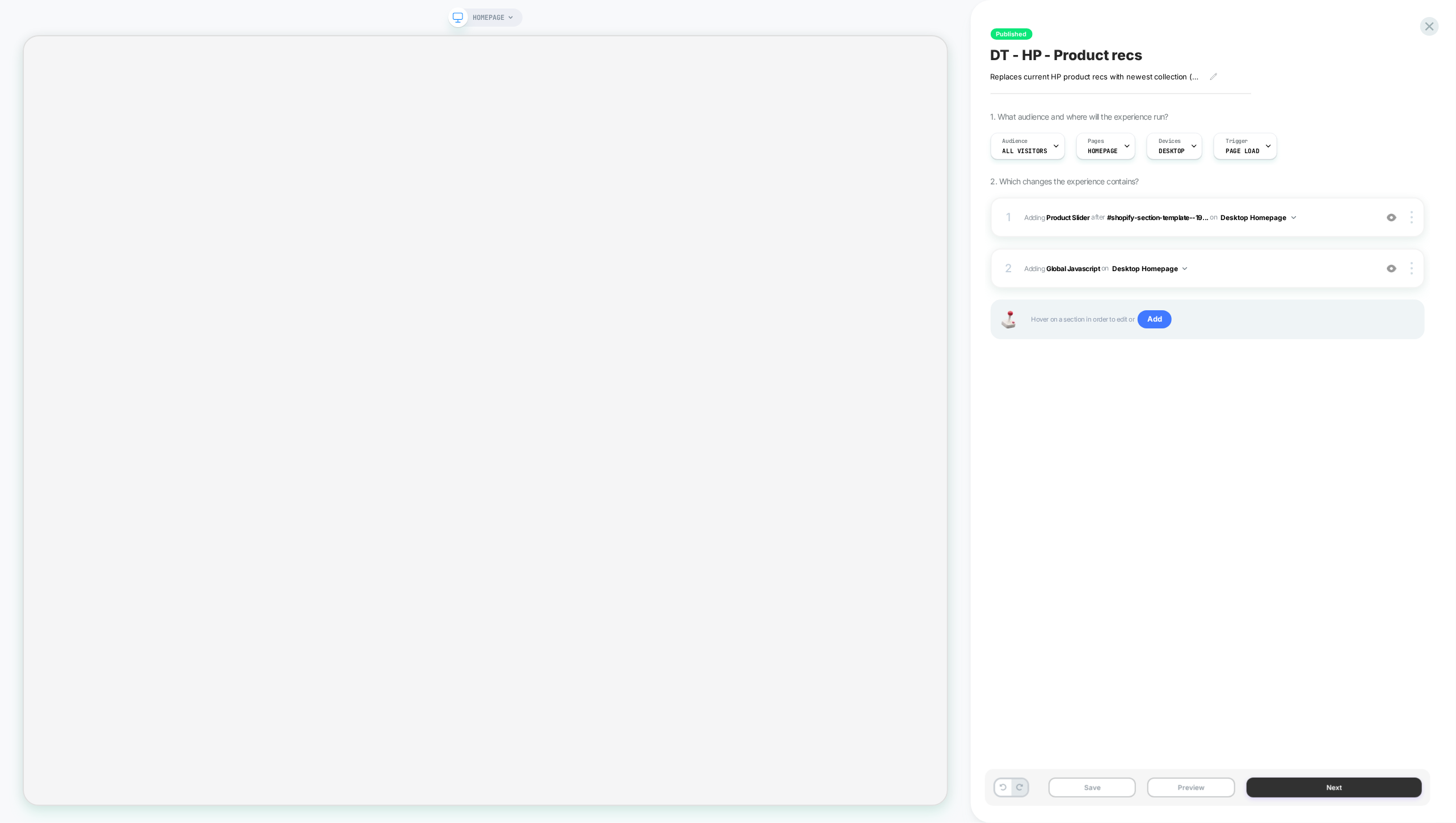
click at [1292, 785] on button "Next" at bounding box center [1335, 788] width 176 height 20
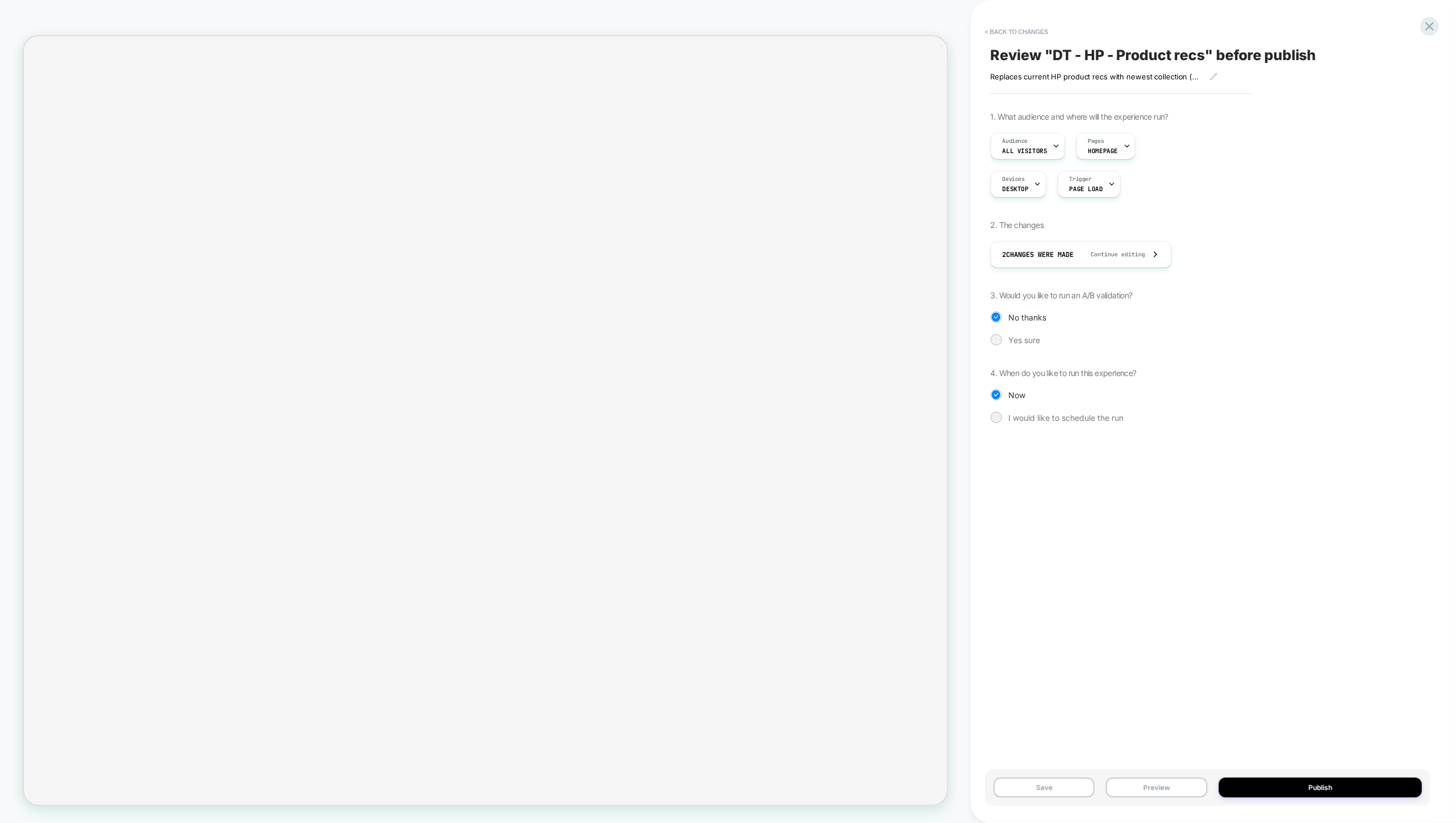
click at [1292, 785] on button "Publish" at bounding box center [1321, 788] width 203 height 20
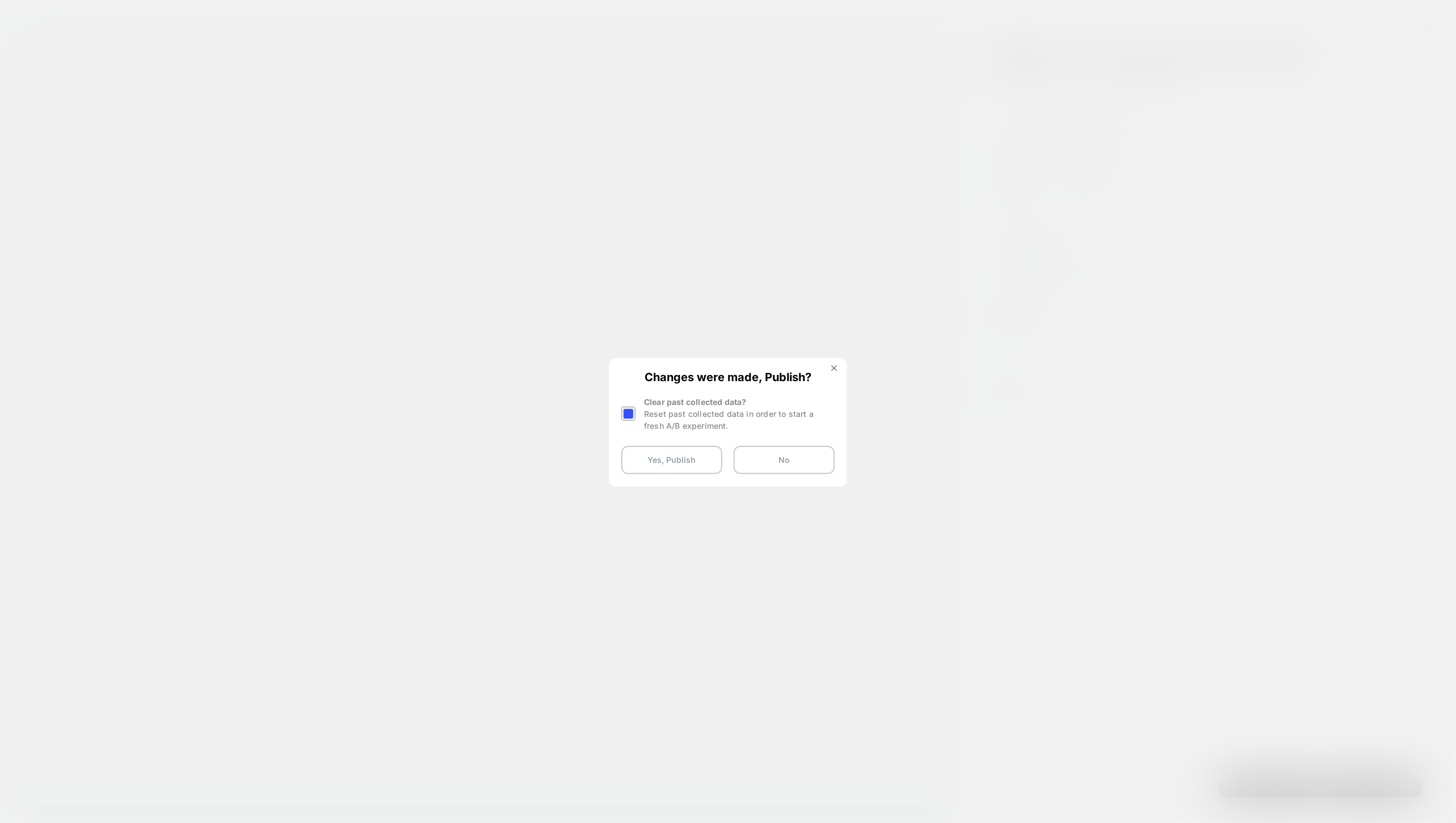
click at [626, 416] on div at bounding box center [628, 414] width 15 height 15
click at [648, 450] on button "Yes, Publish" at bounding box center [671, 460] width 101 height 28
